Goal: Task Accomplishment & Management: Complete application form

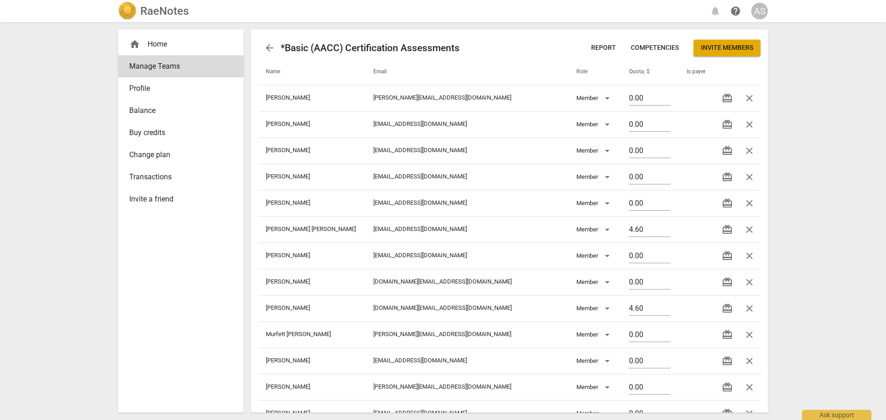
click at [144, 5] on h2 "RaeNotes" at bounding box center [164, 11] width 48 height 13
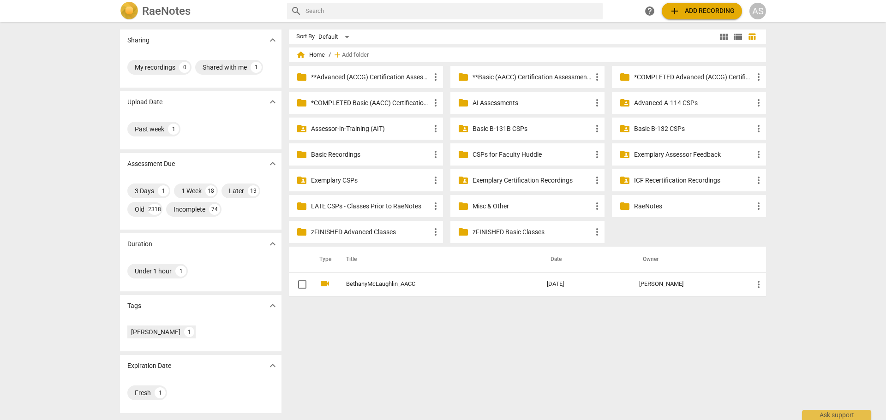
click at [663, 103] on p "Advanced A-114 CSPs" at bounding box center [693, 103] width 119 height 10
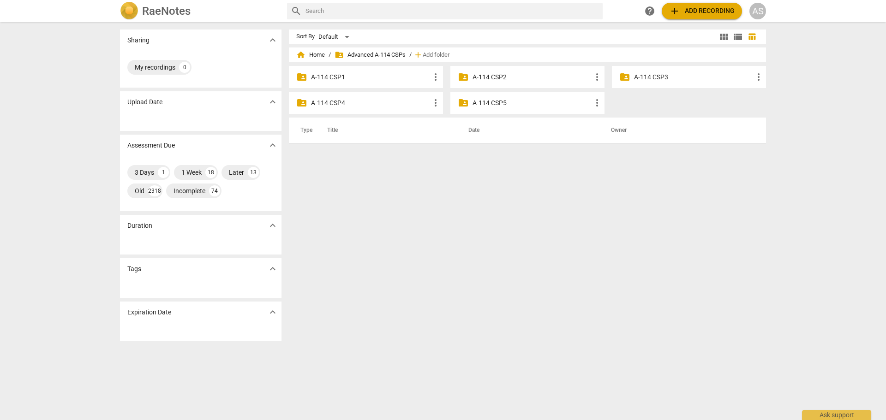
click at [374, 105] on p "A-114 CSP4" at bounding box center [370, 103] width 119 height 10
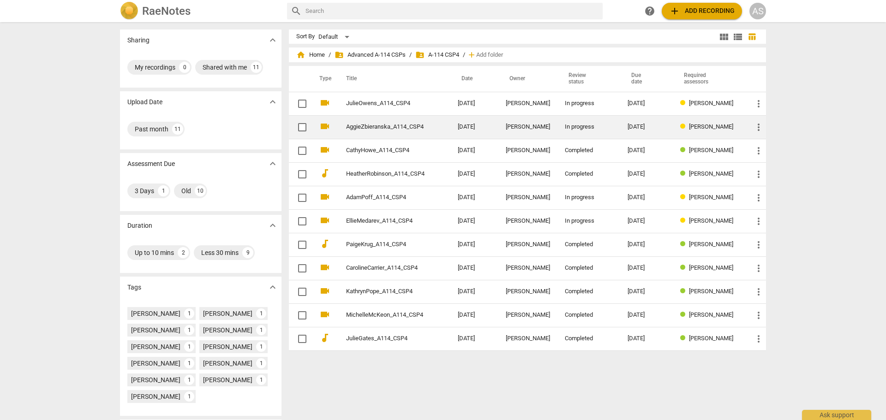
click at [465, 125] on td "2025-09-17" at bounding box center [474, 127] width 48 height 24
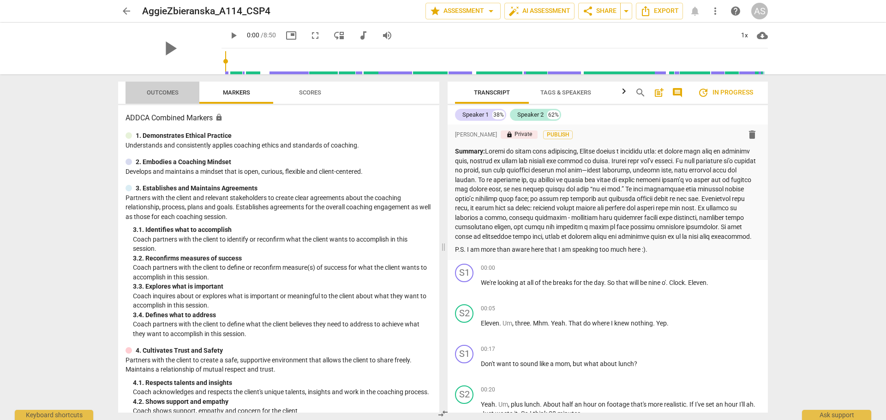
click at [179, 94] on span "Outcomes" at bounding box center [163, 93] width 54 height 12
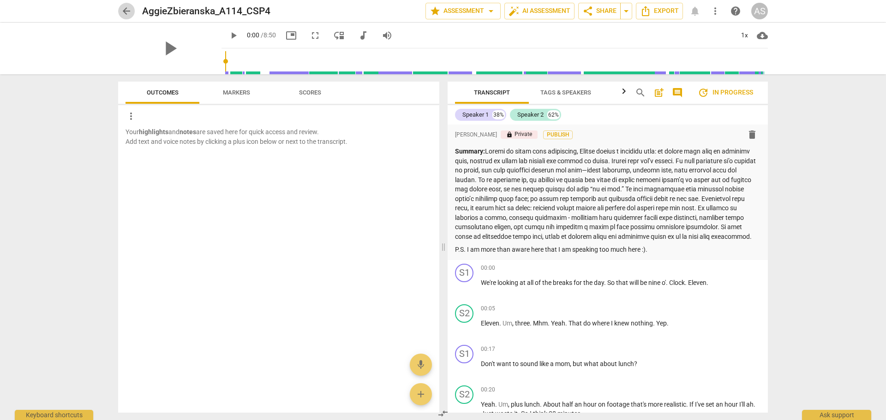
click at [125, 11] on span "arrow_back" at bounding box center [126, 11] width 11 height 11
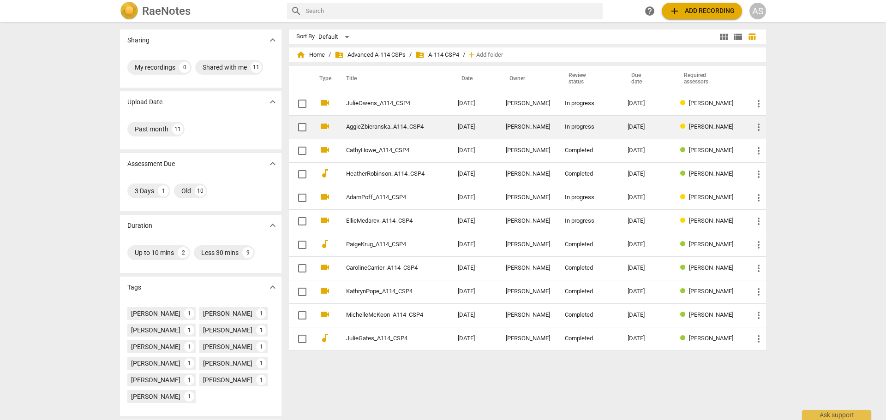
drag, startPoint x: 432, startPoint y: 129, endPoint x: 358, endPoint y: 129, distance: 73.8
click at [358, 129] on td "AggieZbieranska_A114_CSP4" at bounding box center [392, 127] width 115 height 24
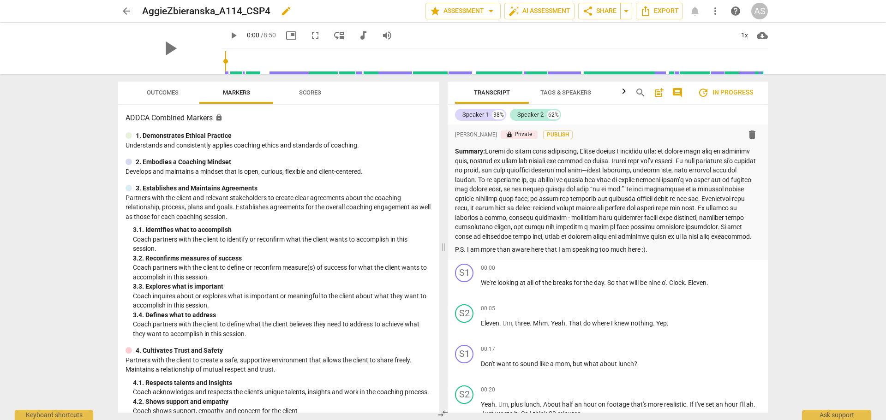
drag, startPoint x: 273, startPoint y: 10, endPoint x: 189, endPoint y: 14, distance: 84.1
click at [154, 12] on div "AggieZbieranska_A114_CSP4 edit" at bounding box center [280, 11] width 276 height 17
drag, startPoint x: 189, startPoint y: 14, endPoint x: 254, endPoint y: 12, distance: 65.1
click at [217, 14] on h2 "AggieZbieranska_A114_CSP4" at bounding box center [206, 12] width 128 height 12
drag, startPoint x: 269, startPoint y: 11, endPoint x: 143, endPoint y: 14, distance: 126.0
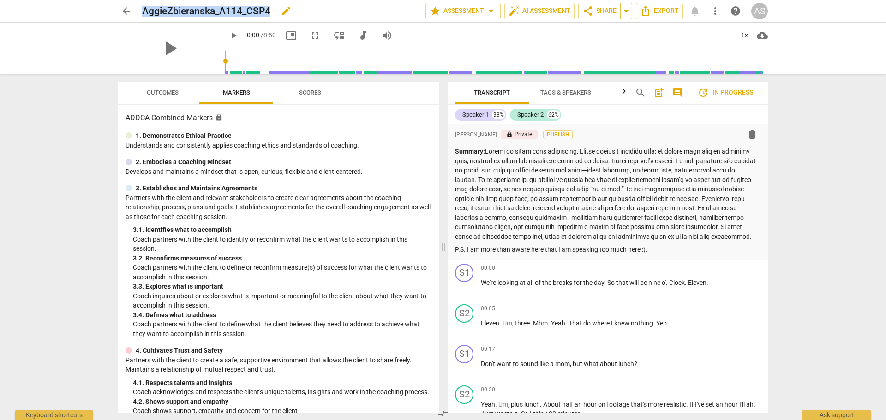
click at [143, 14] on h2 "AggieZbieranska_A114_CSP4" at bounding box center [206, 12] width 128 height 12
copy h2 "AggieZbieranska_A114_CSP4"
click at [129, 10] on span "arrow_back" at bounding box center [126, 11] width 11 height 11
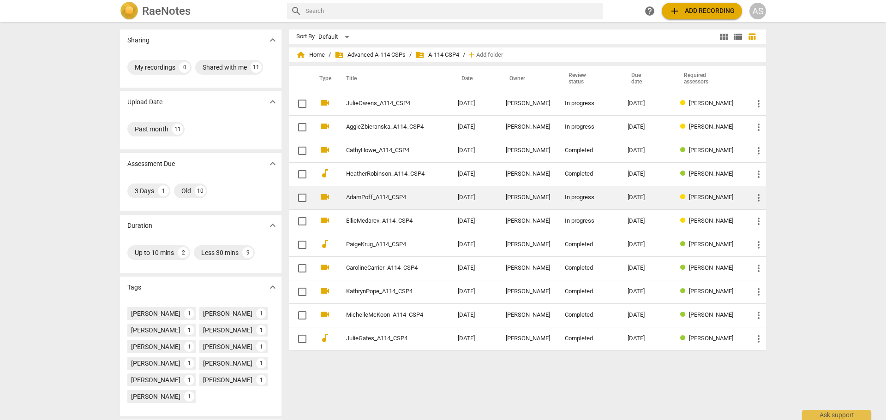
click at [439, 192] on td "AdamPoff_A114_CSP4" at bounding box center [392, 198] width 115 height 24
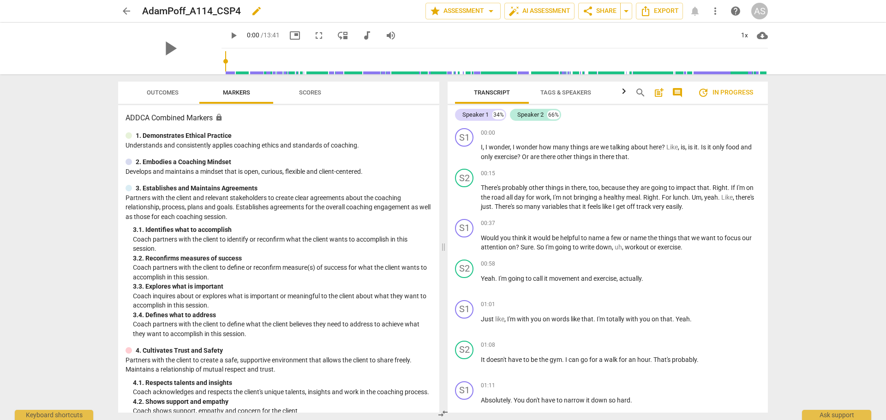
click at [238, 13] on h2 "AdamPoff_A114_CSP4" at bounding box center [191, 12] width 99 height 12
drag, startPoint x: 243, startPoint y: 13, endPoint x: 237, endPoint y: 12, distance: 5.6
click at [237, 12] on div "AdamPoff_A114_CSP4 edit" at bounding box center [280, 11] width 276 height 17
click at [239, 9] on h2 "AdamPoff_A114_CSP4" at bounding box center [191, 12] width 99 height 12
drag, startPoint x: 241, startPoint y: 9, endPoint x: 139, endPoint y: 11, distance: 101.5
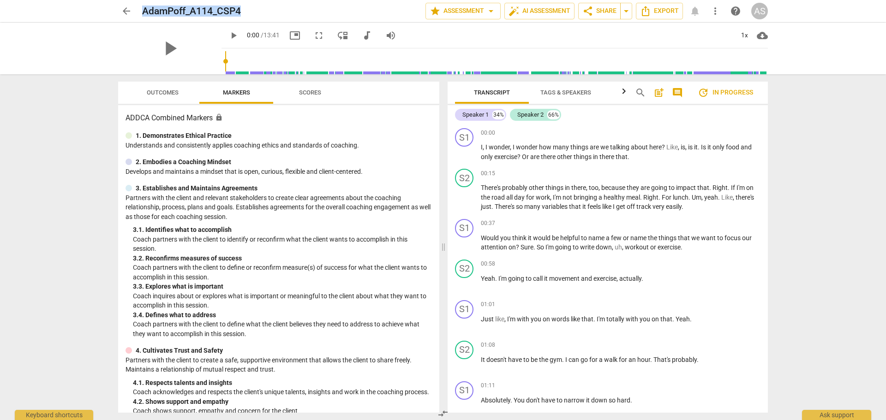
click at [139, 11] on div "arrow_back AdamPoff_A114_CSP4 edit star Assessment arrow_drop_down auto_fix_hig…" at bounding box center [443, 11] width 650 height 17
copy h2 "AdamPoff_A114_CSP4"
click at [160, 92] on span "Outcomes" at bounding box center [163, 92] width 32 height 7
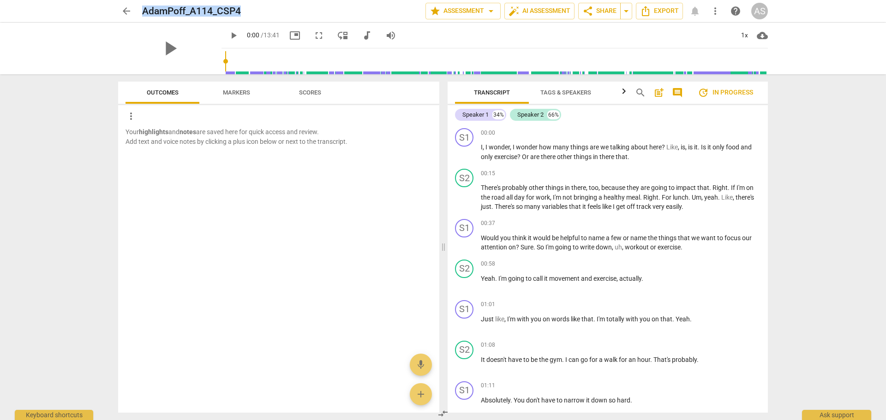
click at [131, 13] on span "arrow_back" at bounding box center [126, 11] width 11 height 11
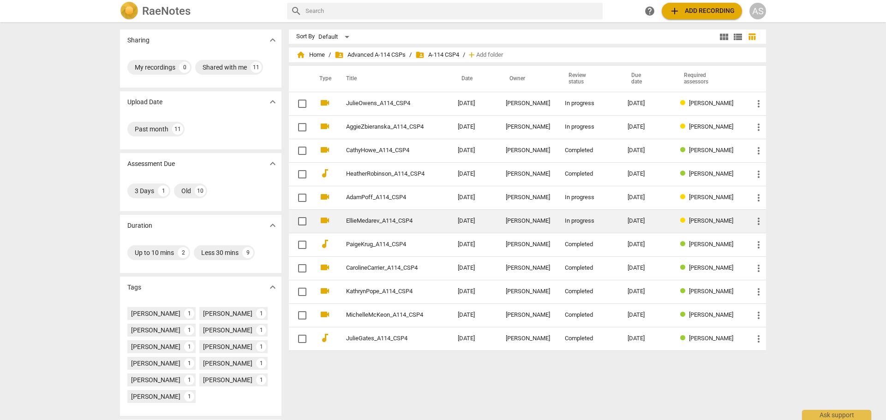
click at [591, 221] on div "In progress" at bounding box center [589, 221] width 48 height 7
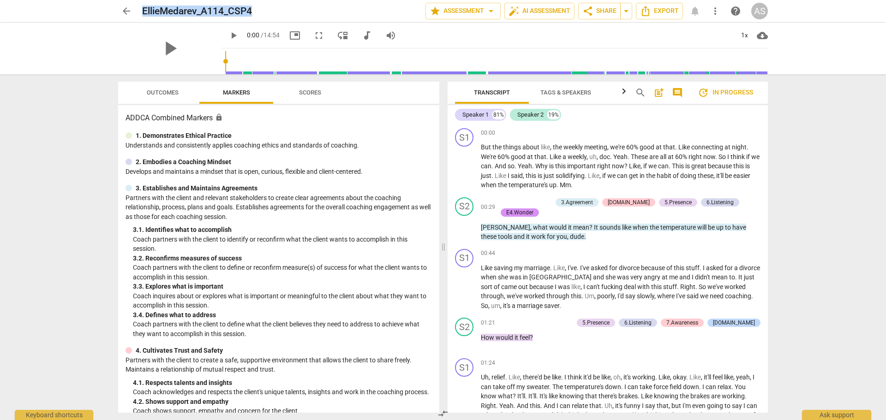
drag, startPoint x: 256, startPoint y: 12, endPoint x: 137, endPoint y: 16, distance: 118.2
click at [143, 15] on div "EllieMedarev_A114_CSP4 edit" at bounding box center [280, 12] width 276 height 12
copy h2 "EllieMedarev_A114_CSP4"
click at [125, 14] on span "arrow_back" at bounding box center [126, 11] width 11 height 11
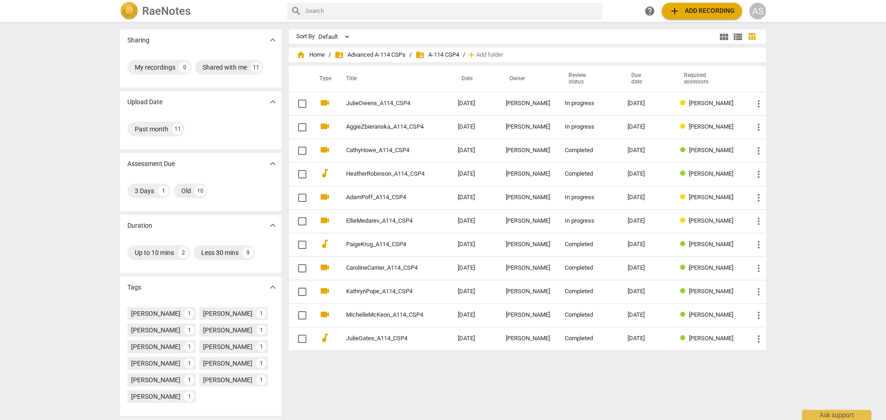
click at [310, 49] on div "home Home / folder_shared Advanced A-114 CSPs / folder_shared A-114 CSP4 / add …" at bounding box center [527, 55] width 462 height 15
click at [310, 53] on span "home Home" at bounding box center [310, 54] width 29 height 9
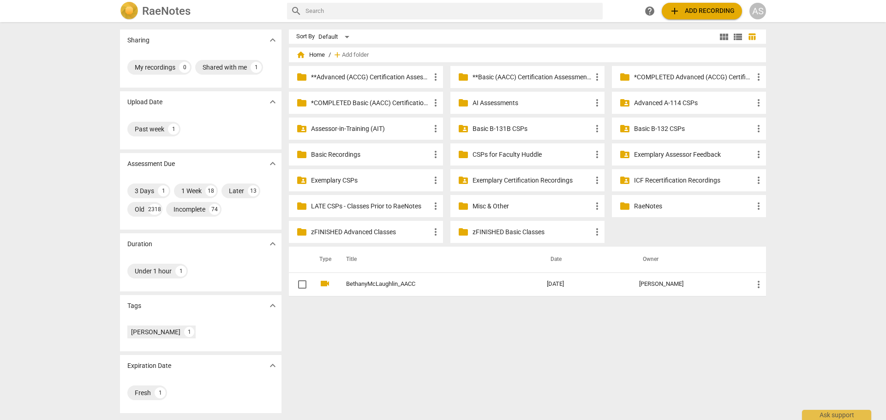
click at [527, 78] on p "**Basic (AACC) Certification Assessments" at bounding box center [531, 77] width 119 height 10
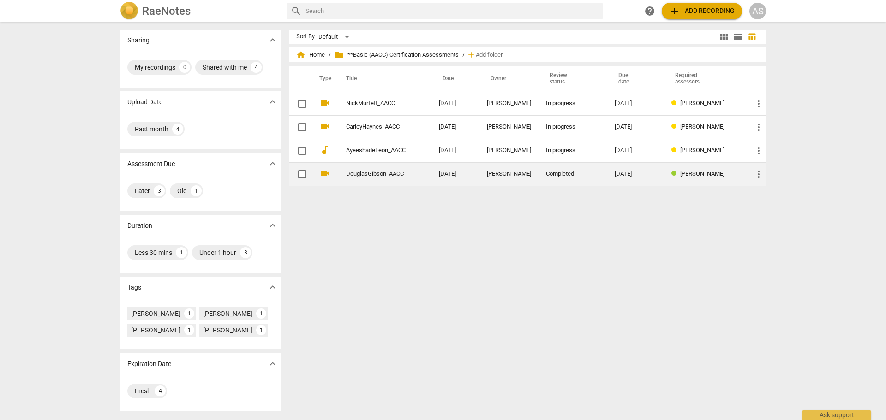
click at [757, 175] on span "more_vert" at bounding box center [758, 174] width 11 height 11
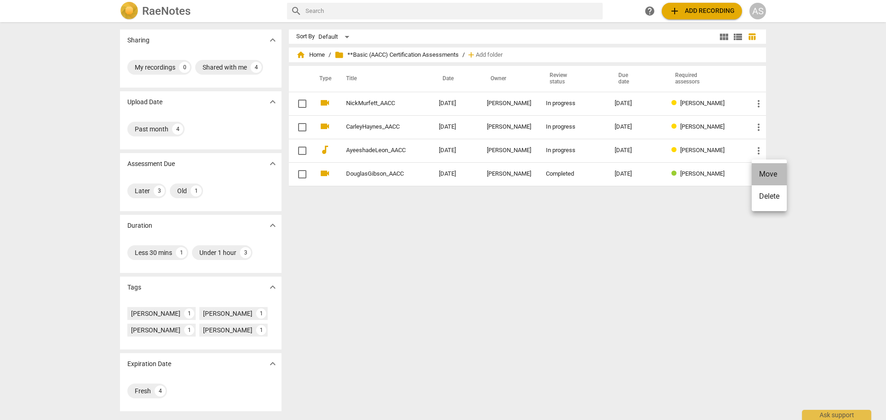
click at [763, 177] on li "Move" at bounding box center [769, 174] width 35 height 22
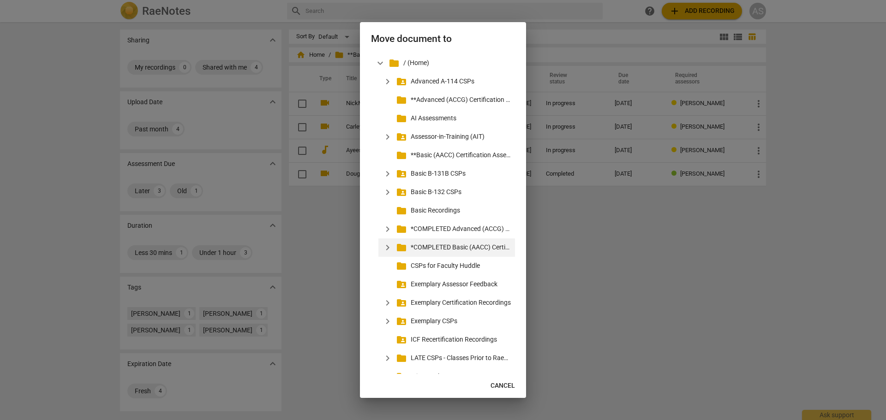
click at [469, 245] on p "*COMPLETED Basic (AACC) Certification Assessments" at bounding box center [461, 248] width 101 height 10
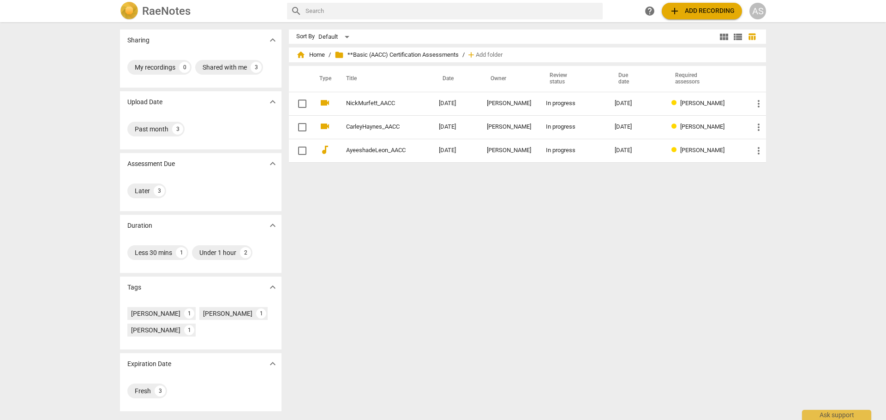
click at [150, 16] on h2 "RaeNotes" at bounding box center [166, 11] width 48 height 13
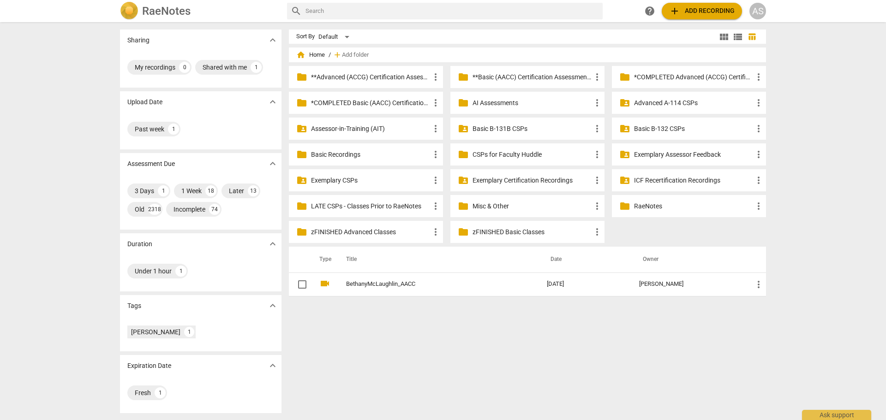
click at [152, 8] on h2 "RaeNotes" at bounding box center [166, 11] width 48 height 13
click at [526, 79] on p "**Basic (AACC) Certification Assessments" at bounding box center [531, 77] width 119 height 10
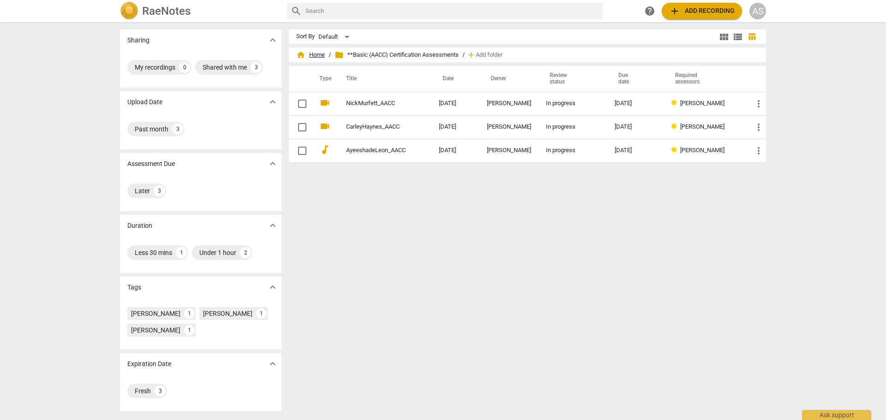
click at [317, 56] on span "home Home" at bounding box center [310, 54] width 29 height 9
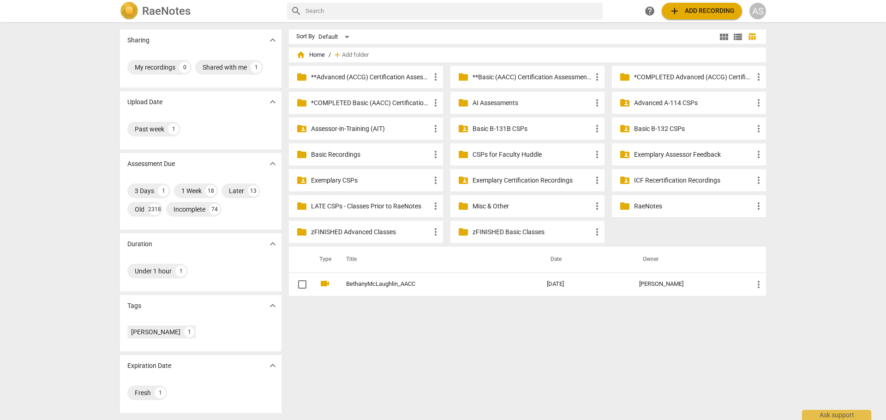
click at [179, 9] on h2 "RaeNotes" at bounding box center [166, 11] width 48 height 13
click at [524, 78] on p "**Basic (AACC) Certification Assessments" at bounding box center [531, 77] width 119 height 10
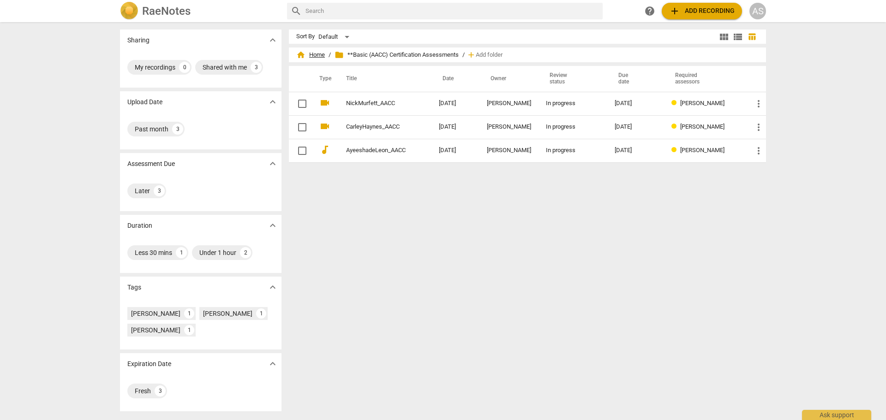
click at [318, 54] on span "home Home" at bounding box center [310, 54] width 29 height 9
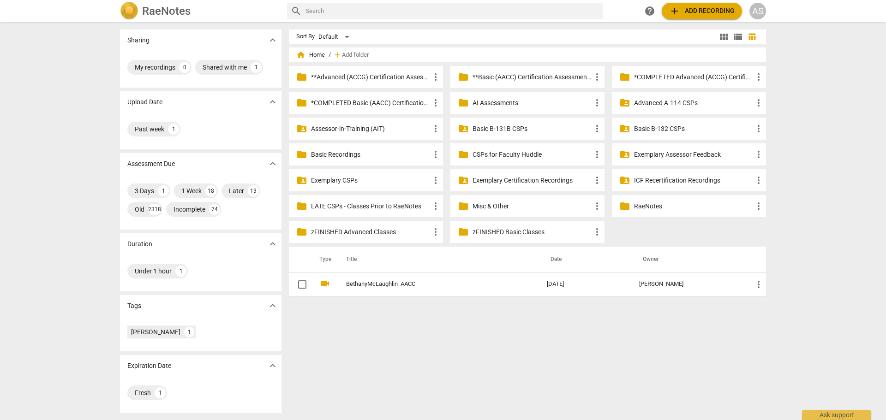
click at [525, 72] on p "**Basic (AACC) Certification Assessments" at bounding box center [531, 77] width 119 height 10
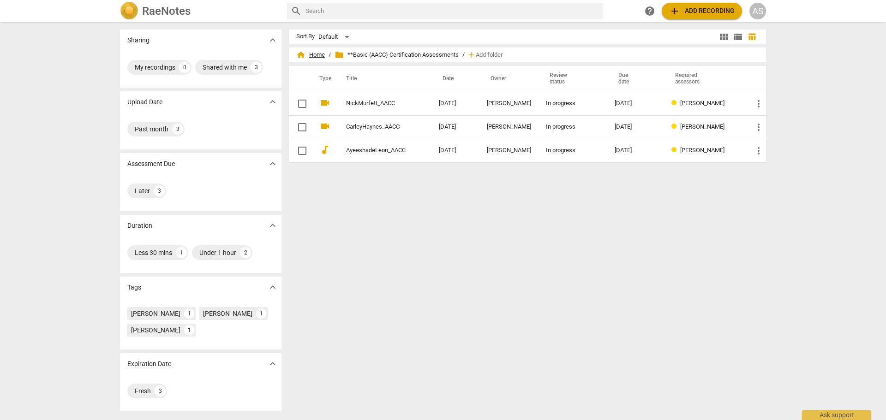
click at [314, 54] on span "home Home" at bounding box center [310, 54] width 29 height 9
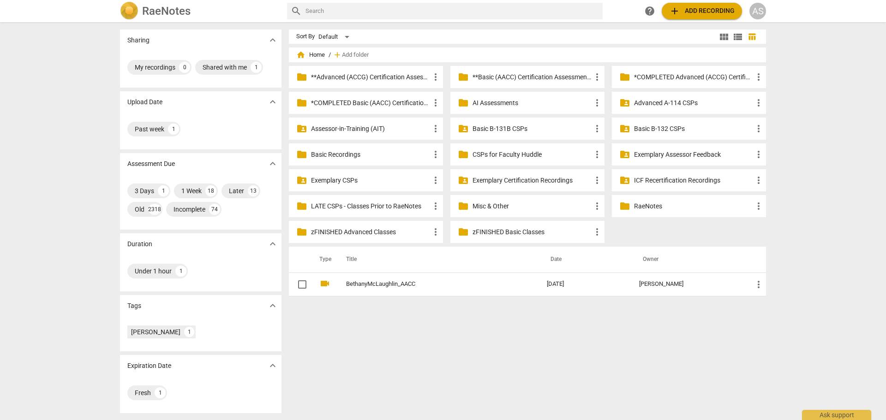
click at [366, 99] on p "*COMPLETED Basic (AACC) Certification Assessments" at bounding box center [370, 103] width 119 height 10
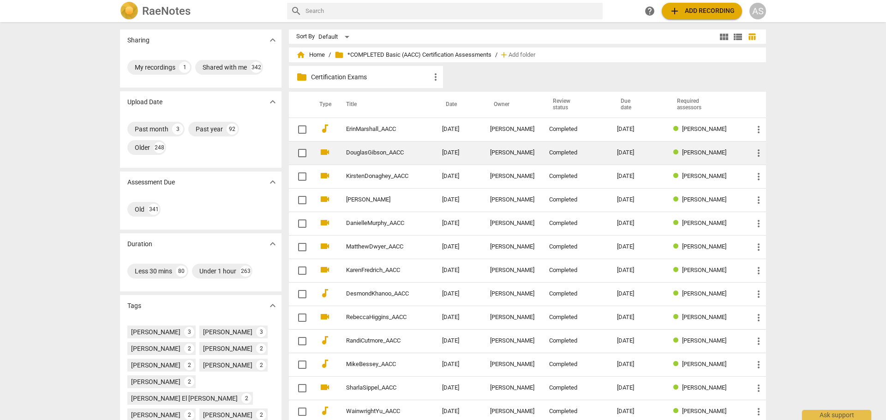
click at [383, 148] on td "DouglasGibson_AACC" at bounding box center [385, 153] width 100 height 24
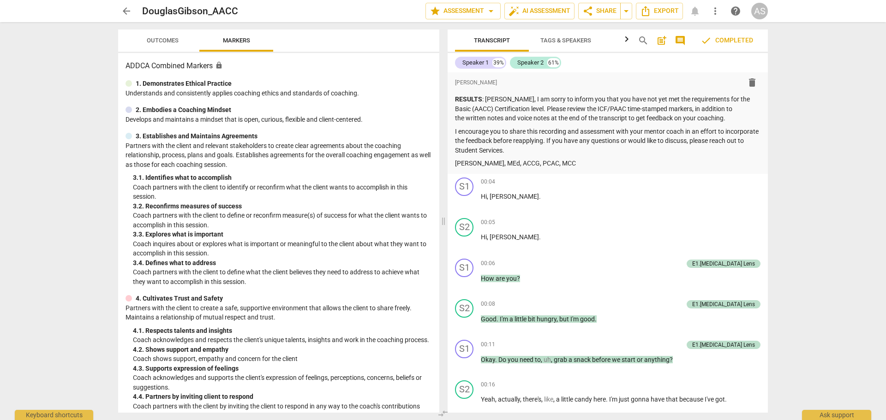
click at [173, 40] on span "Outcomes" at bounding box center [163, 40] width 32 height 7
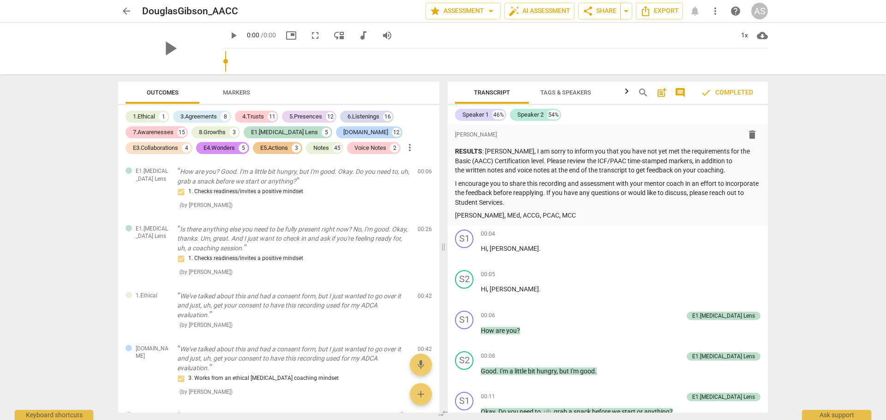
click at [168, 38] on div "play_arrow" at bounding box center [169, 49] width 103 height 52
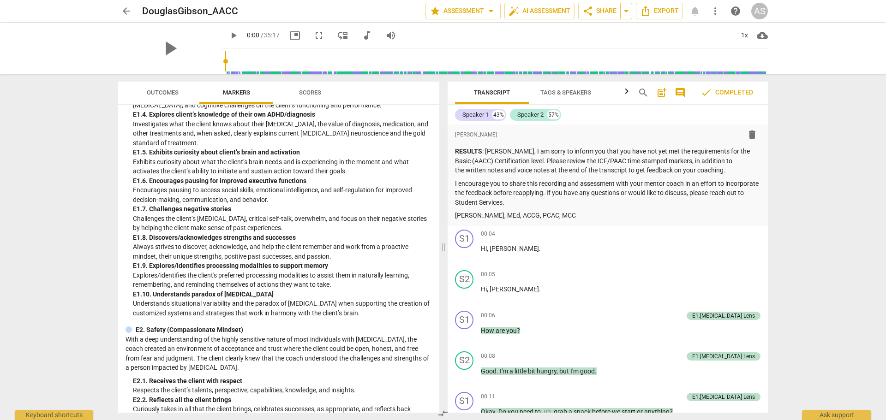
scroll to position [1616, 0]
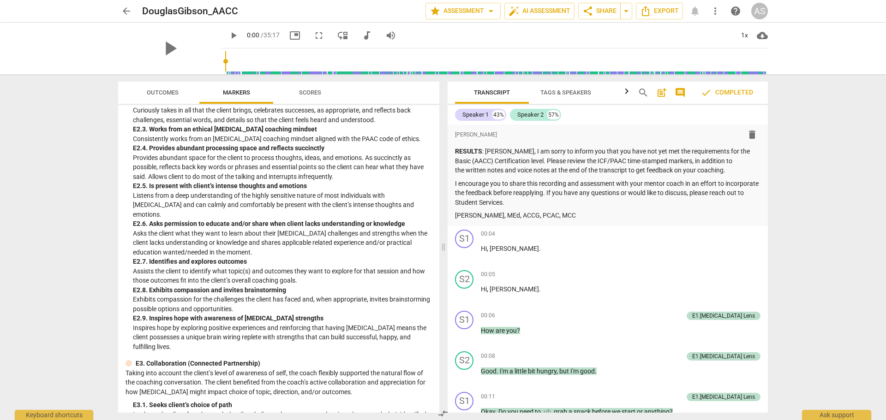
click at [177, 96] on span "Outcomes" at bounding box center [163, 93] width 54 height 12
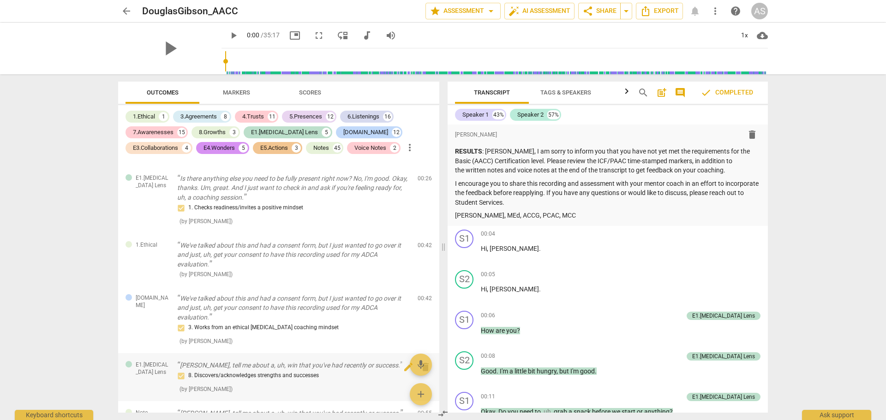
scroll to position [0, 0]
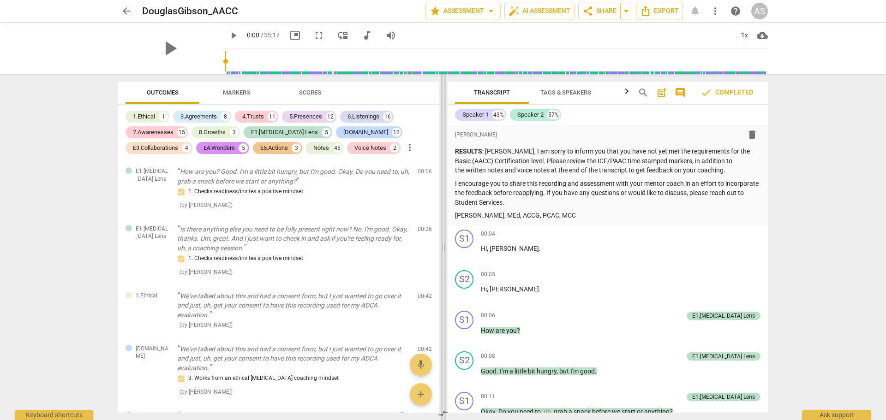
drag, startPoint x: 443, startPoint y: 249, endPoint x: 448, endPoint y: 249, distance: 5.5
click at [446, 249] on span at bounding box center [444, 247] width 6 height 346
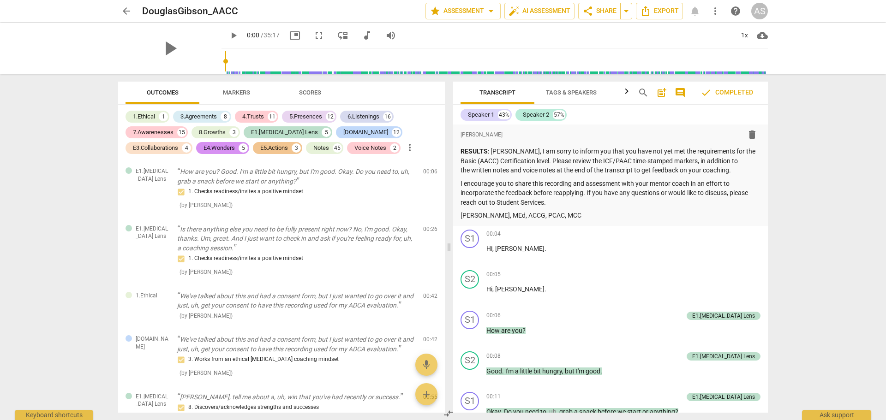
click at [125, 10] on span "arrow_back" at bounding box center [126, 11] width 11 height 11
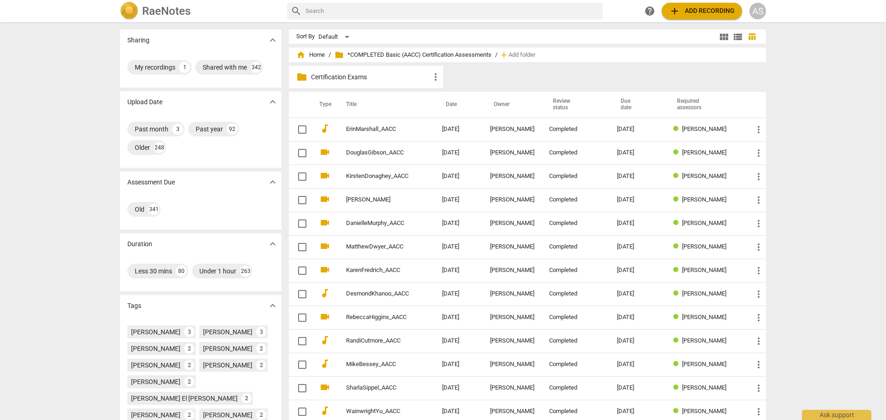
click at [160, 13] on h2 "RaeNotes" at bounding box center [166, 11] width 48 height 13
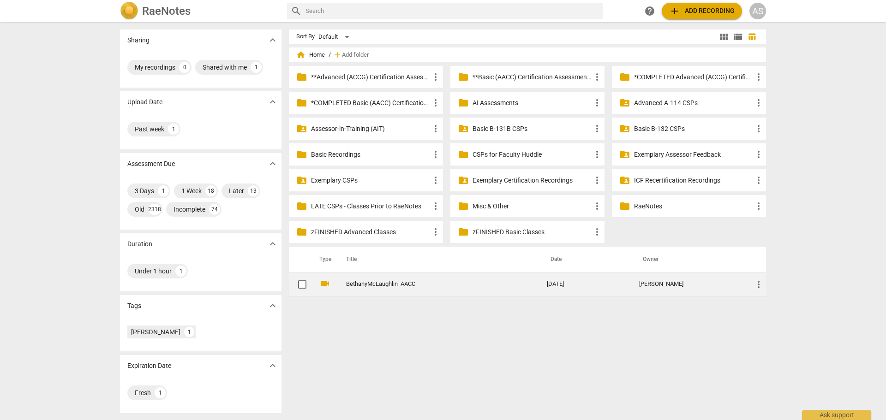
click at [754, 284] on span "more_vert" at bounding box center [758, 284] width 11 height 11
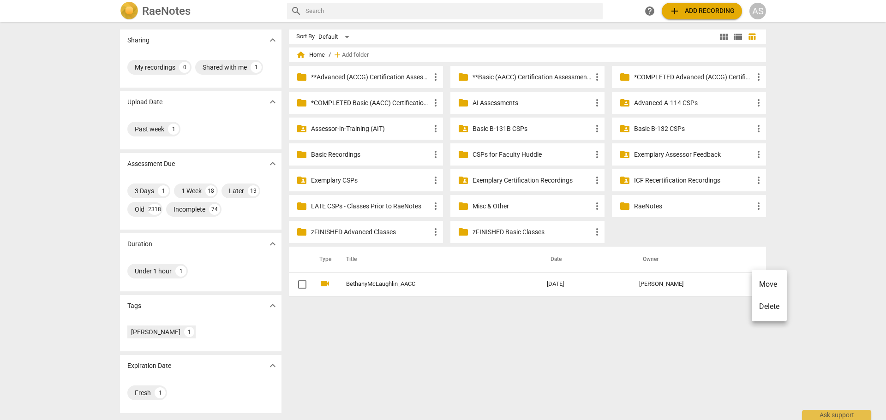
click at [769, 287] on li "Move" at bounding box center [769, 285] width 35 height 22
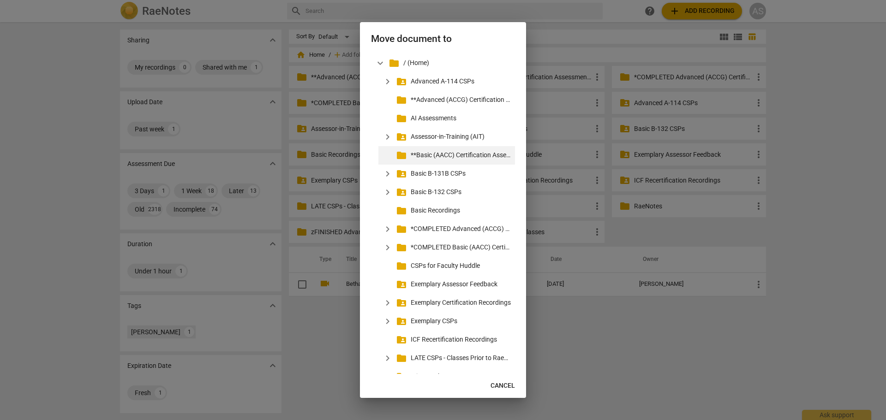
click at [462, 150] on p "**Basic (AACC) Certification Assessments" at bounding box center [461, 155] width 101 height 10
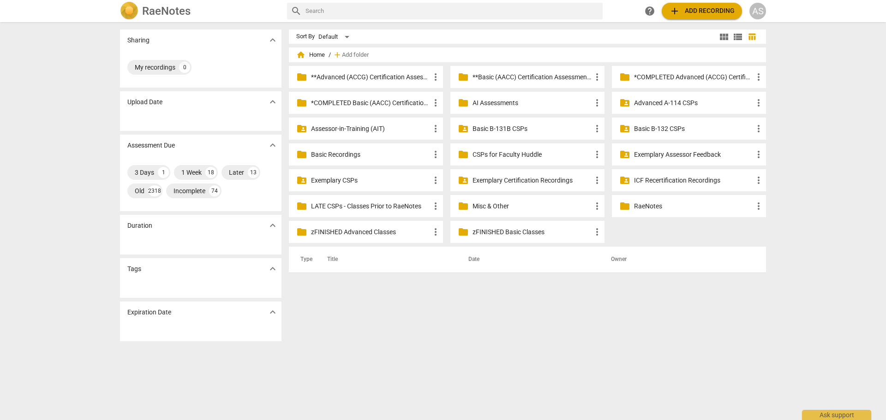
click at [528, 76] on p "**Basic (AACC) Certification Assessments" at bounding box center [531, 77] width 119 height 10
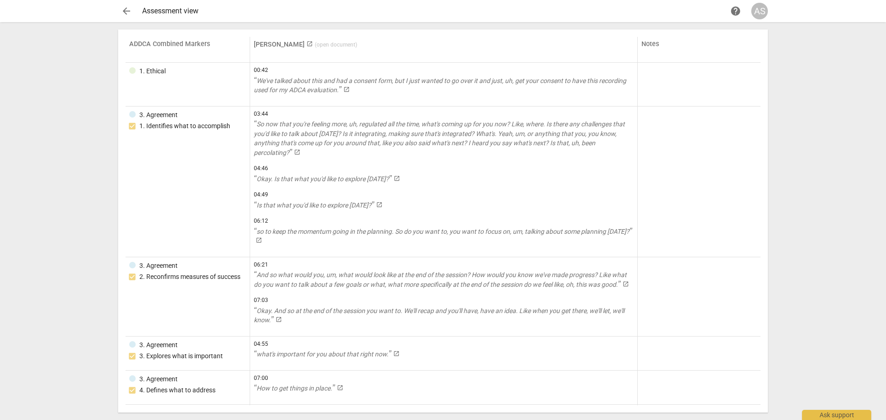
click at [126, 7] on span "arrow_back" at bounding box center [126, 11] width 11 height 11
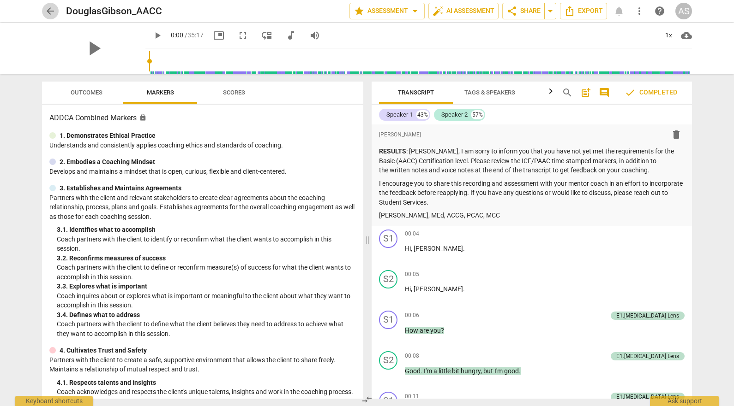
click at [50, 10] on span "arrow_back" at bounding box center [50, 11] width 11 height 11
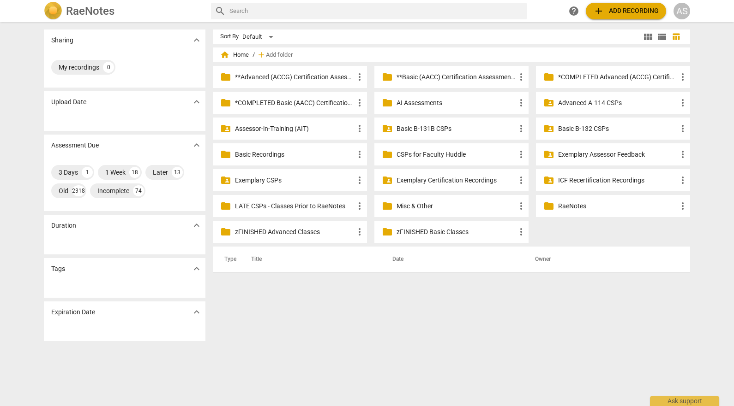
click at [465, 80] on p "**Basic (AACC) Certification Assessments" at bounding box center [455, 77] width 119 height 10
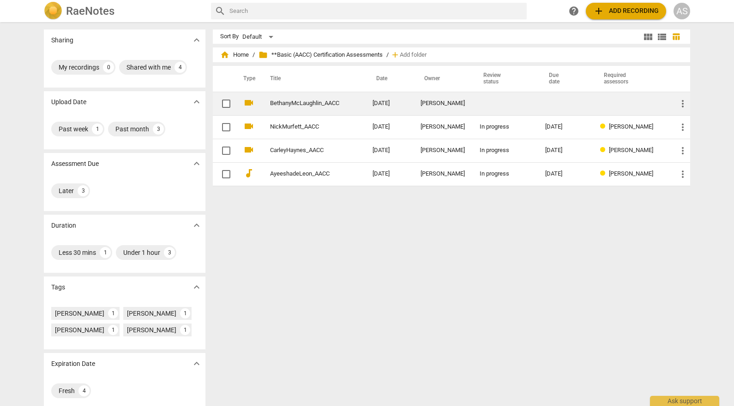
click at [411, 108] on td "[DATE]" at bounding box center [389, 104] width 48 height 24
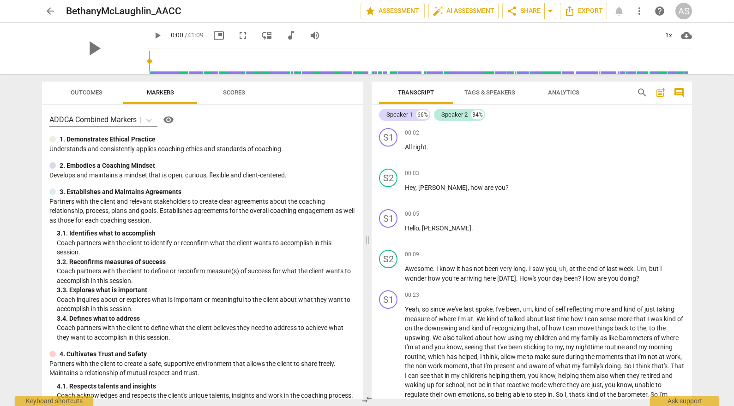
click at [59, 11] on div "arrow_back BethanyMcLaughlin_AACC edit star Assessment auto_fix_high AI Assessm…" at bounding box center [367, 11] width 650 height 17
click at [54, 11] on span "arrow_back" at bounding box center [50, 11] width 11 height 11
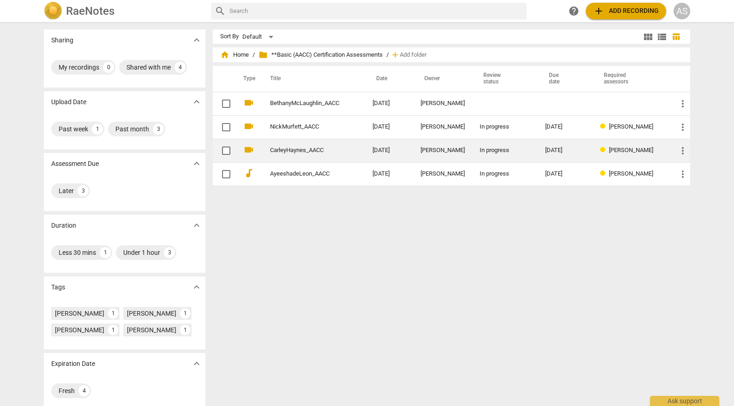
click at [445, 159] on td "[PERSON_NAME]" at bounding box center [442, 151] width 59 height 24
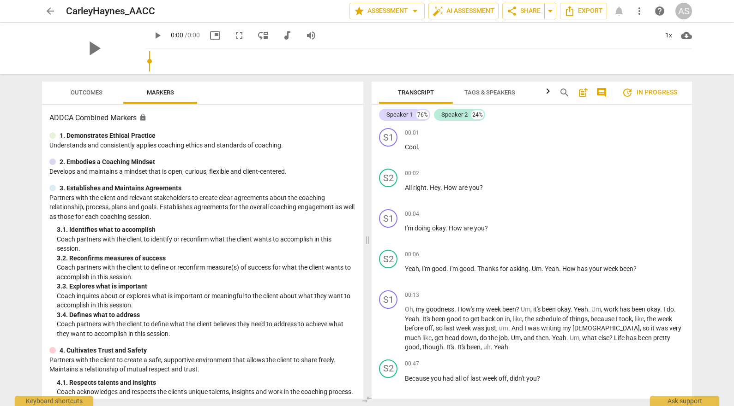
click at [81, 91] on span "Outcomes" at bounding box center [87, 92] width 32 height 7
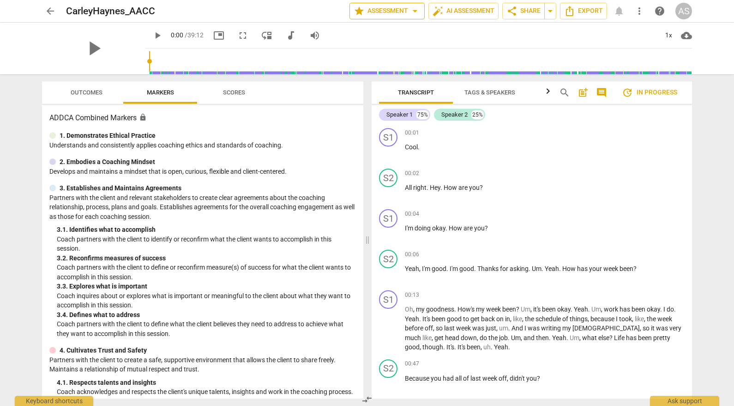
click at [403, 15] on span "star Assessment arrow_drop_down" at bounding box center [386, 11] width 67 height 11
click at [392, 53] on li "Settings" at bounding box center [391, 57] width 90 height 22
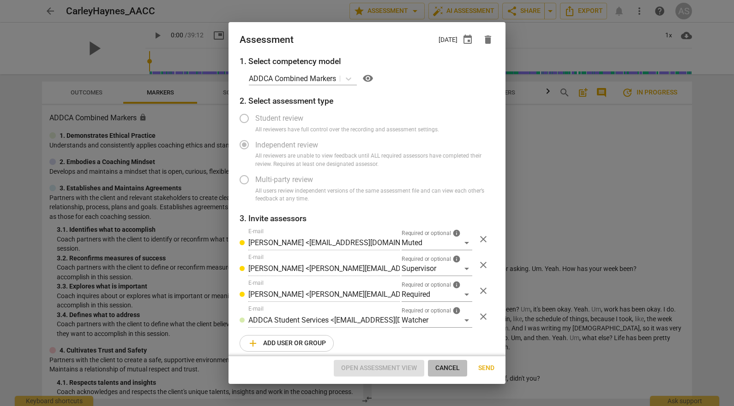
click at [447, 366] on span "Cancel" at bounding box center [447, 368] width 24 height 9
radio input "false"
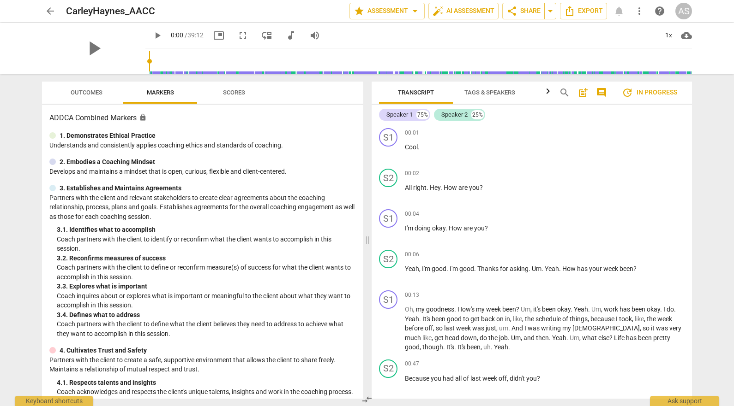
click at [49, 10] on span "arrow_back" at bounding box center [50, 11] width 11 height 11
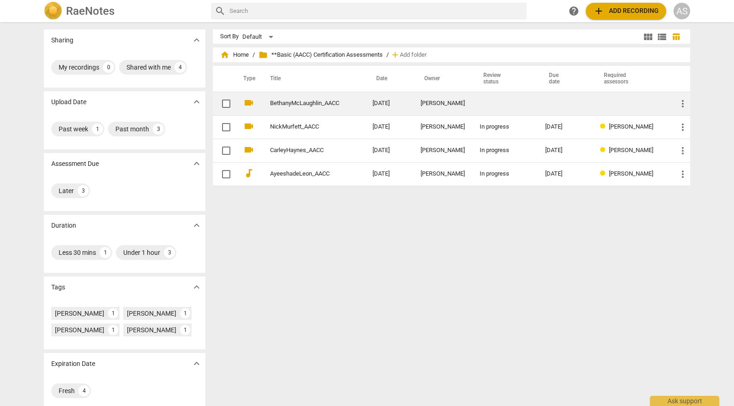
click at [428, 100] on div "[PERSON_NAME]" at bounding box center [442, 103] width 44 height 7
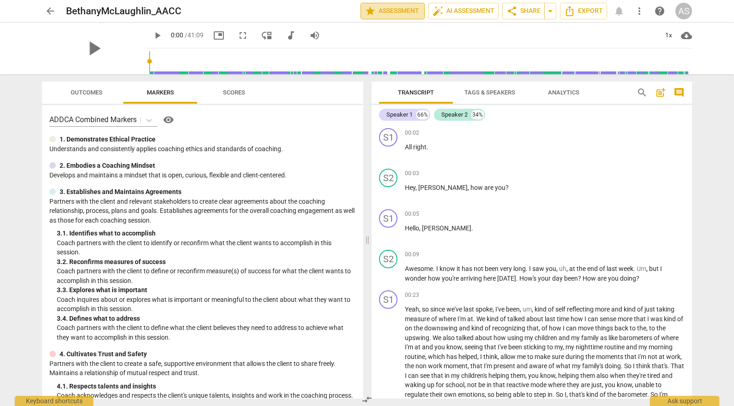
click at [373, 8] on span "star Assessment" at bounding box center [393, 11] width 56 height 11
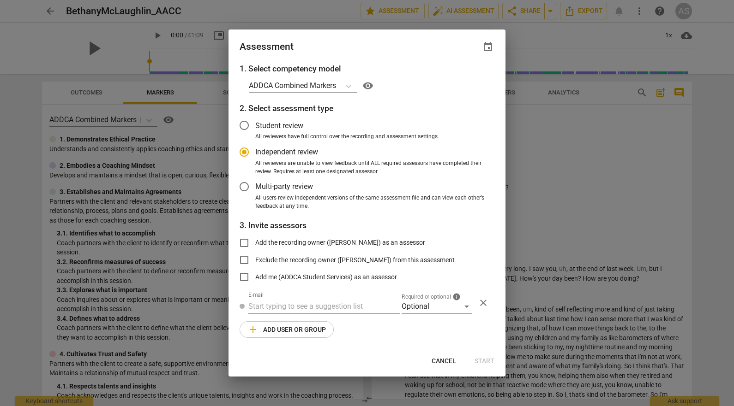
radio input "false"
click at [486, 48] on span "event" at bounding box center [487, 47] width 11 height 11
drag, startPoint x: 462, startPoint y: 76, endPoint x: 453, endPoint y: 77, distance: 9.7
click at [462, 77] on input "date" at bounding box center [432, 78] width 65 height 13
type input "[DATE]"
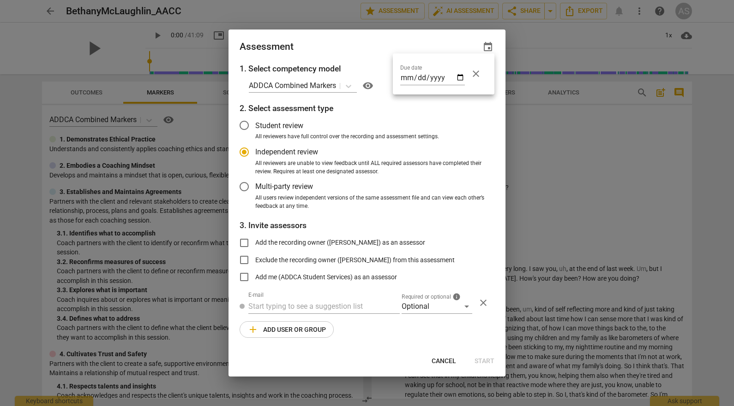
click at [344, 49] on div at bounding box center [367, 203] width 734 height 406
click at [428, 302] on div "Optional" at bounding box center [436, 306] width 71 height 15
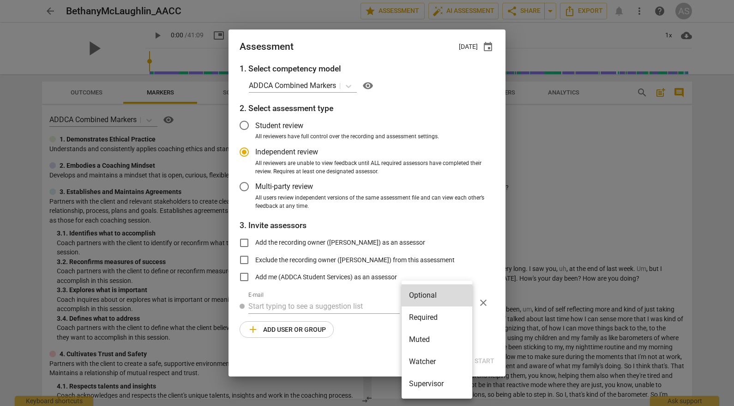
click at [430, 313] on li "Required" at bounding box center [436, 318] width 71 height 22
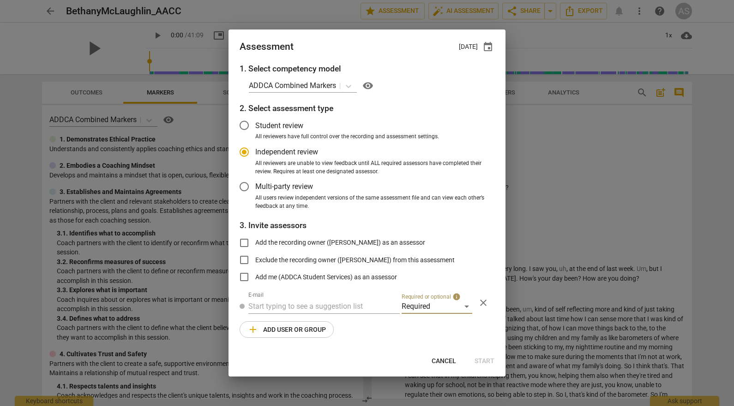
radio input "false"
click at [321, 305] on input "text" at bounding box center [323, 306] width 151 height 15
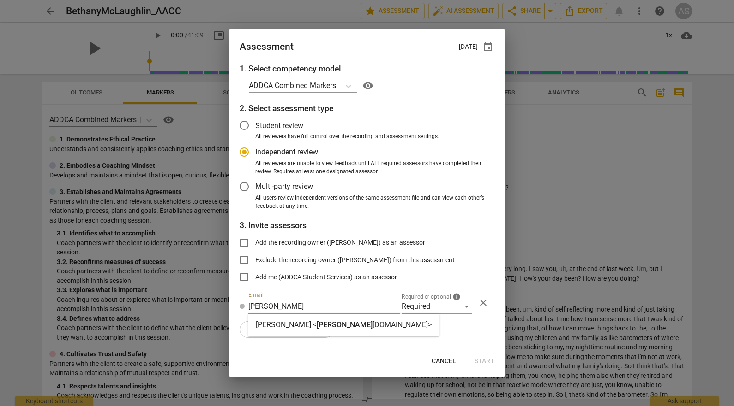
type input "[PERSON_NAME]"
click at [324, 328] on span "[PERSON_NAME]" at bounding box center [345, 325] width 56 height 9
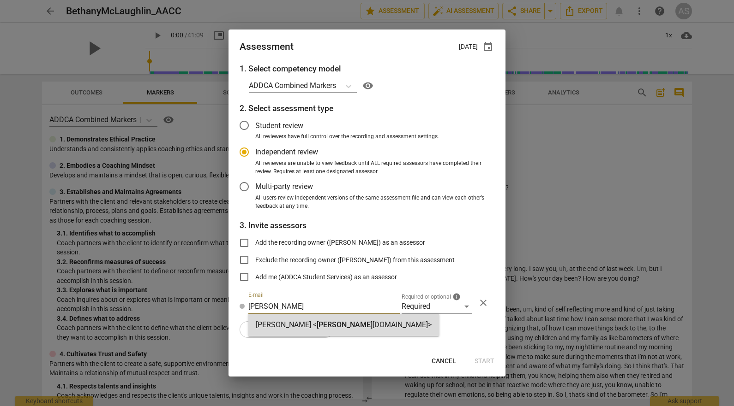
radio input "false"
type input "[PERSON_NAME] <[PERSON_NAME][EMAIL_ADDRESS][DOMAIN_NAME]>"
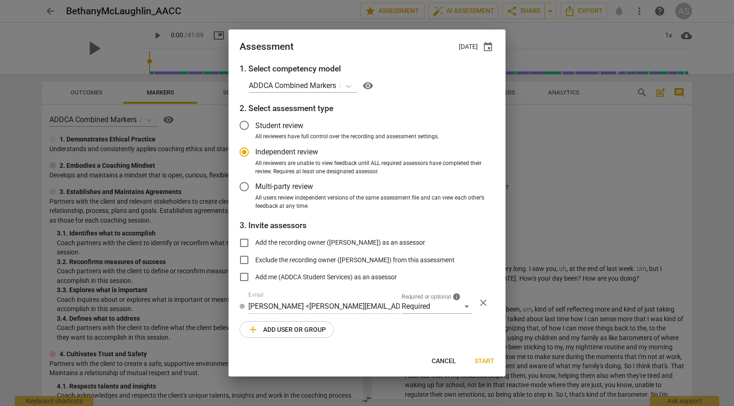
click at [299, 340] on div "1. Select competency model ADDCA Combined Markers visibility 2. Select assessme…" at bounding box center [366, 206] width 277 height 287
click at [319, 330] on span "add Add user or group" at bounding box center [286, 329] width 78 height 11
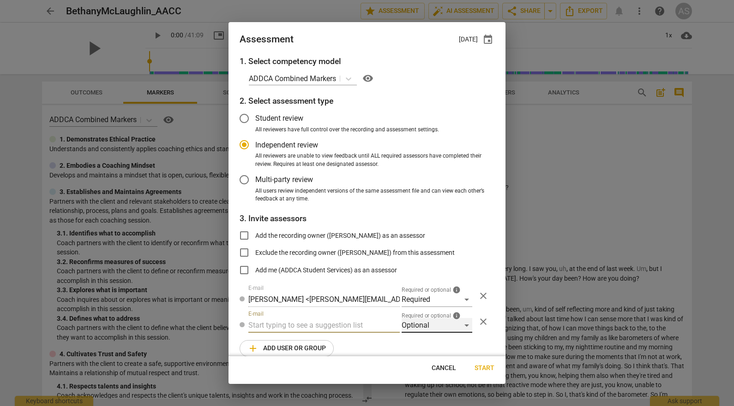
click at [443, 326] on div "Optional" at bounding box center [436, 325] width 71 height 15
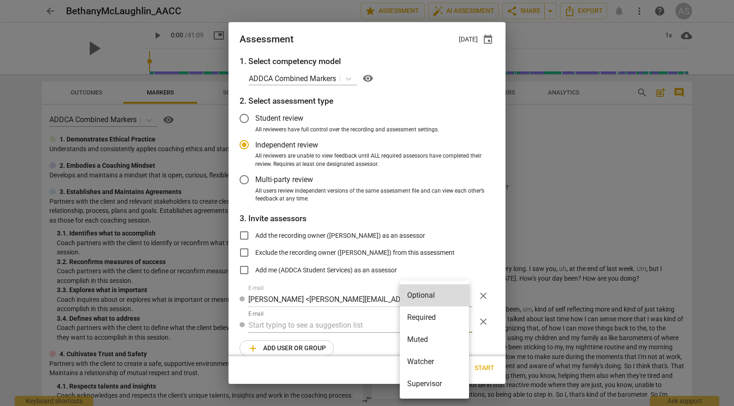
click at [437, 376] on li "Supervisor" at bounding box center [434, 384] width 69 height 22
radio input "false"
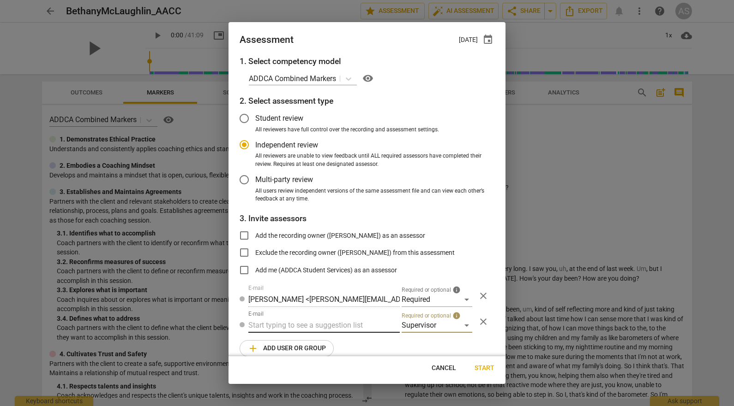
click at [293, 328] on input "text" at bounding box center [323, 325] width 151 height 15
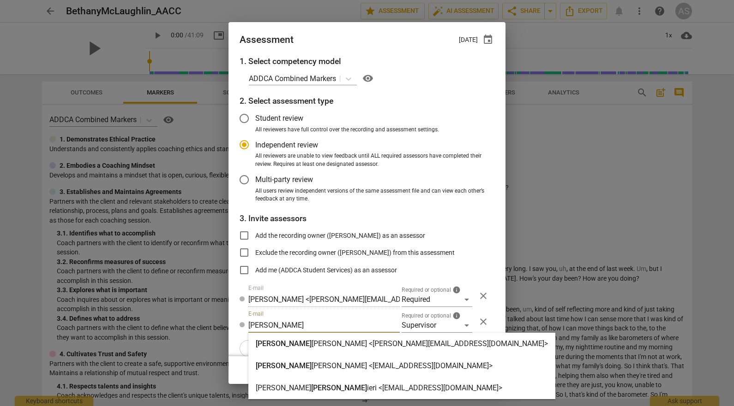
type input "[PERSON_NAME]"
click at [293, 337] on div "[PERSON_NAME] [PERSON_NAME] <[PERSON_NAME][EMAIL_ADDRESS][DOMAIN_NAME]>" at bounding box center [401, 344] width 307 height 22
radio input "false"
type input "[PERSON_NAME] <[PERSON_NAME][EMAIL_ADDRESS][DOMAIN_NAME]>"
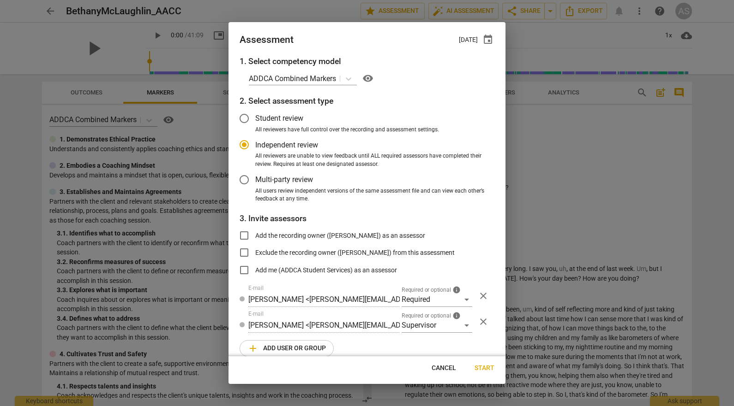
click at [283, 344] on span "add Add user or group" at bounding box center [286, 348] width 78 height 11
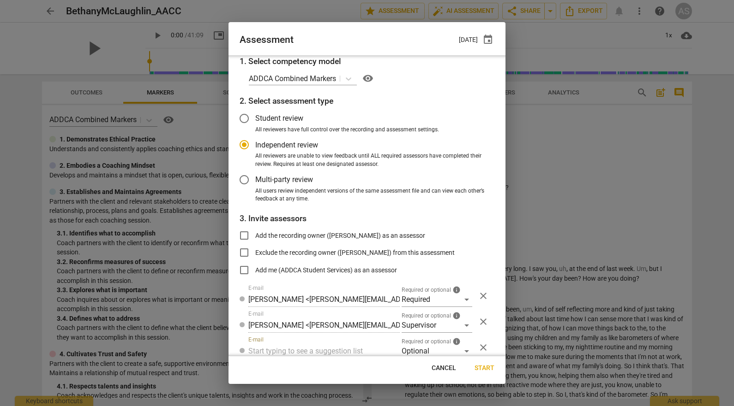
scroll to position [2, 0]
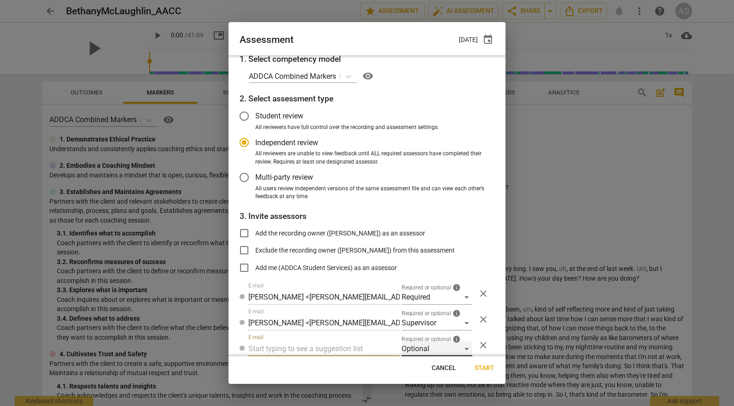
click at [405, 342] on div "Optional" at bounding box center [436, 349] width 71 height 15
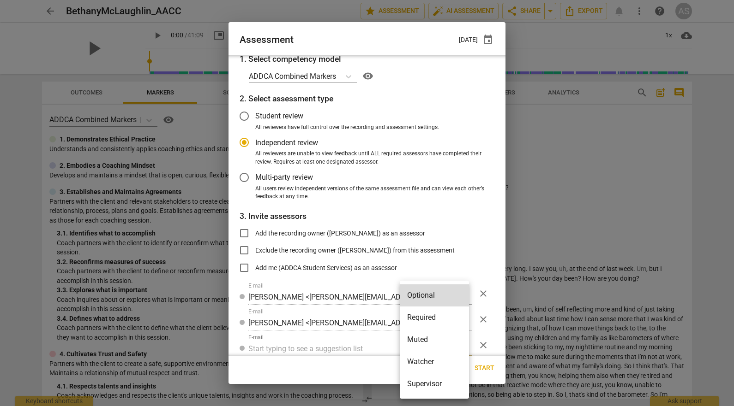
click at [424, 344] on li "Muted" at bounding box center [434, 340] width 69 height 22
radio input "false"
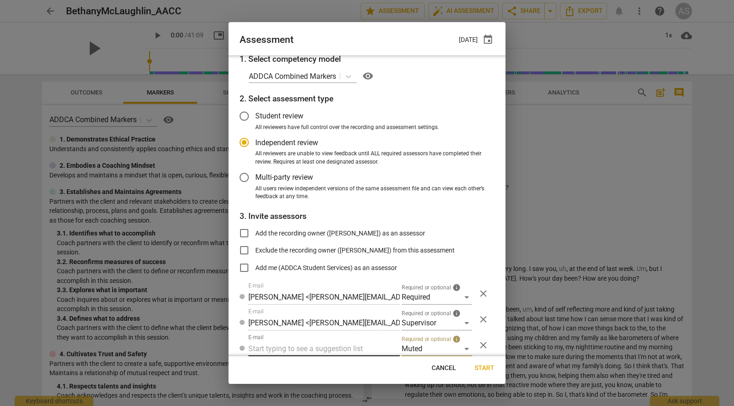
click at [322, 348] on input "text" at bounding box center [323, 349] width 151 height 15
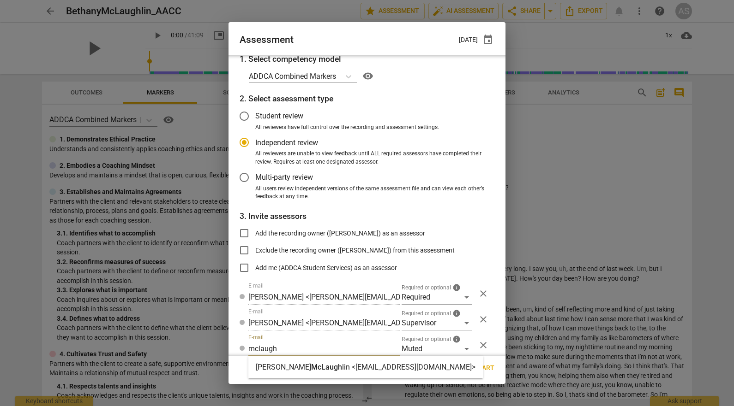
type input "mclaugh"
click at [342, 365] on strong "lin <[EMAIL_ADDRESS][DOMAIN_NAME]>" at bounding box center [408, 367] width 133 height 9
radio input "false"
type input "[PERSON_NAME] <[EMAIL_ADDRESS][DOMAIN_NAME]>"
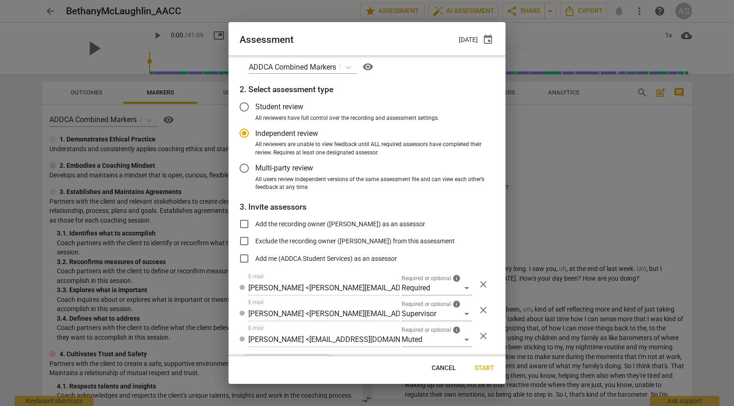
scroll to position [37, 0]
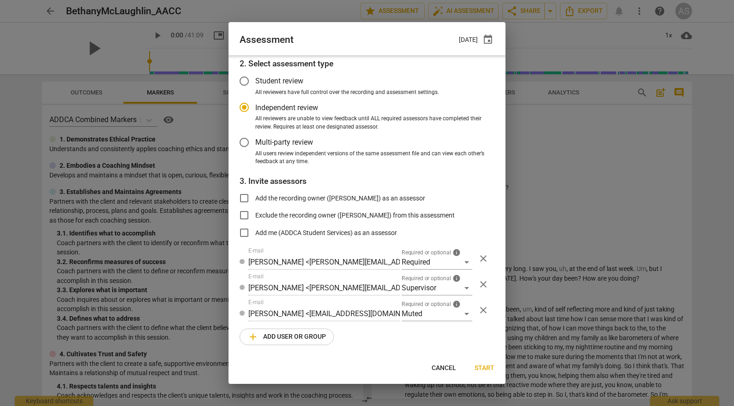
click at [303, 340] on span "add Add user or group" at bounding box center [286, 337] width 78 height 11
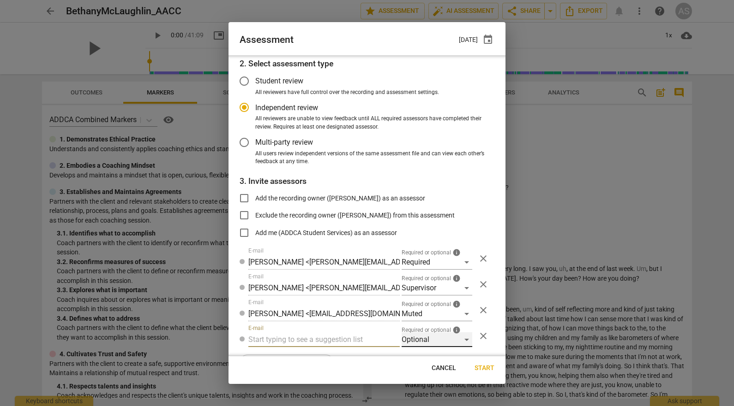
click at [437, 343] on div "Optional" at bounding box center [436, 340] width 71 height 15
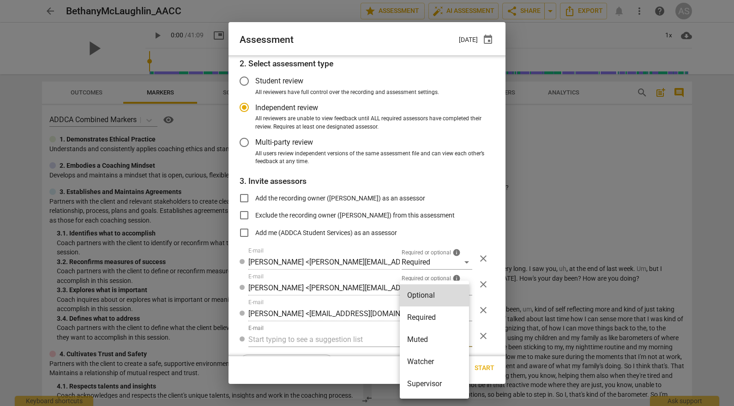
click at [430, 357] on li "Watcher" at bounding box center [434, 362] width 69 height 22
radio input "false"
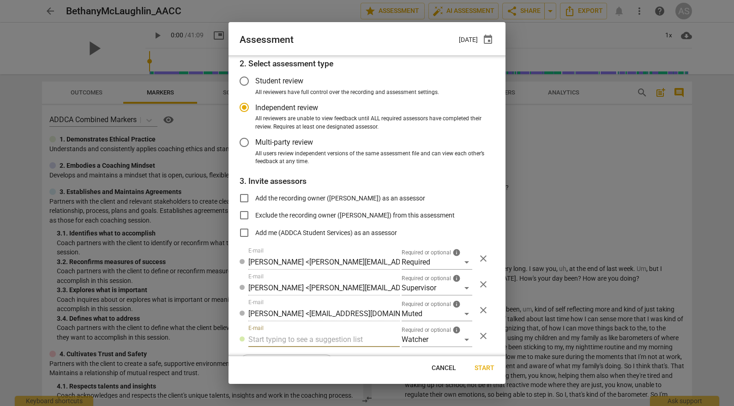
click at [339, 336] on input "text" at bounding box center [323, 340] width 151 height 15
type input "[EMAIL_ADDRESS][DOMAIN_NAME]"
click at [483, 366] on span "Start" at bounding box center [484, 368] width 20 height 9
radio input "false"
type input "[PERSON_NAME] <[EMAIL_ADDRESS][DOMAIN_NAME]>"
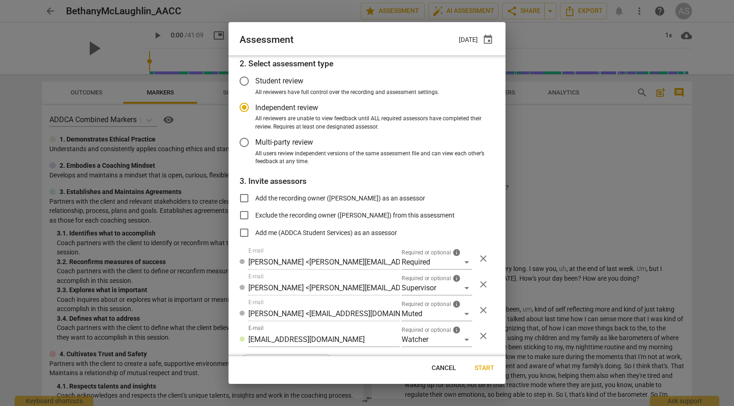
type input "[PERSON_NAME] <[PERSON_NAME][EMAIL_ADDRESS][DOMAIN_NAME]>"
type input "ADDCA Student Services <[EMAIL_ADDRESS][DOMAIN_NAME]>"
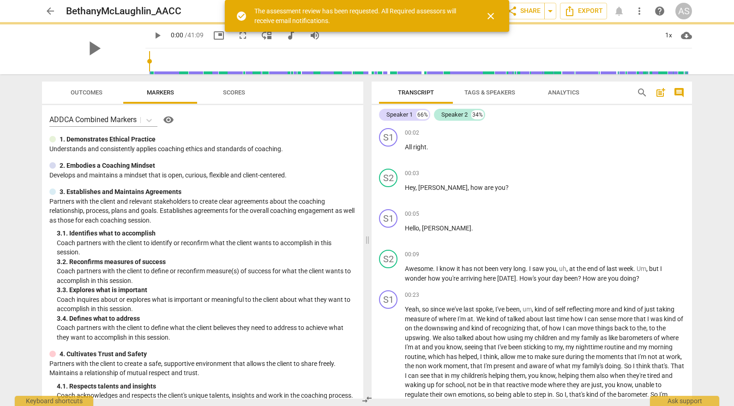
scroll to position [6, 0]
